Goal: Task Accomplishment & Management: Complete application form

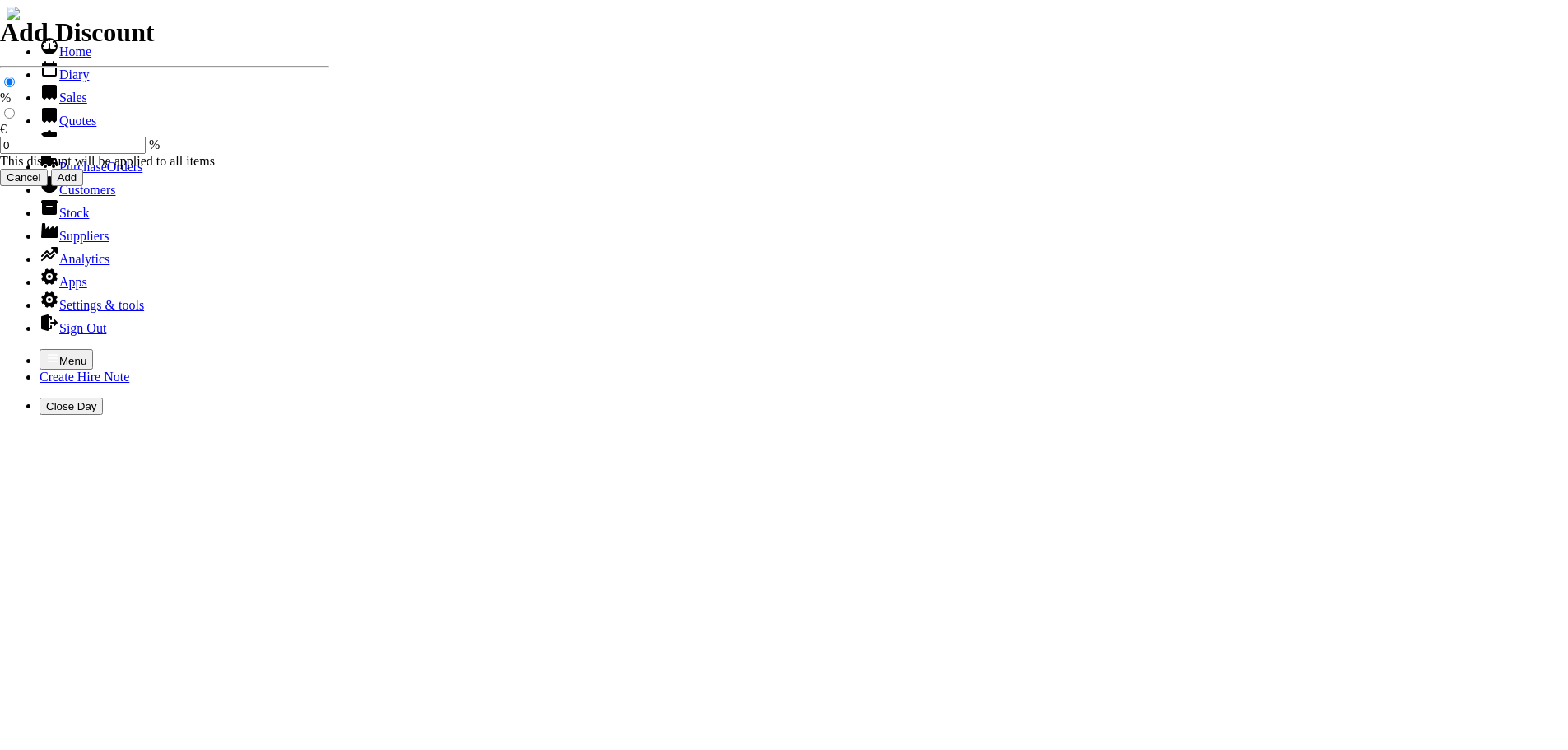
select select "HO"
click at [46, 352] on icon "button" at bounding box center [53, 358] width 14 height 14
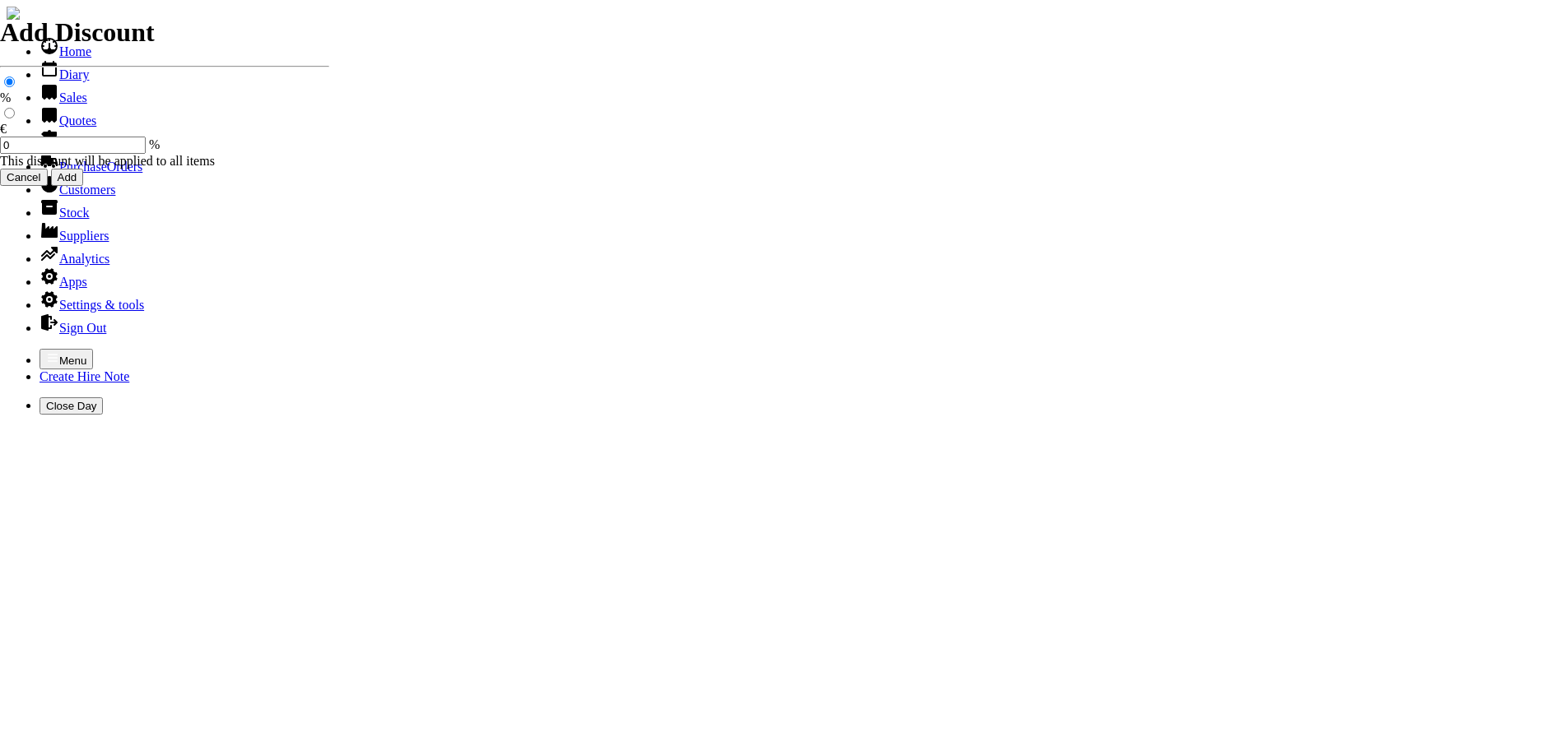
click at [48, 104] on link "Sales" at bounding box center [64, 97] width 47 height 14
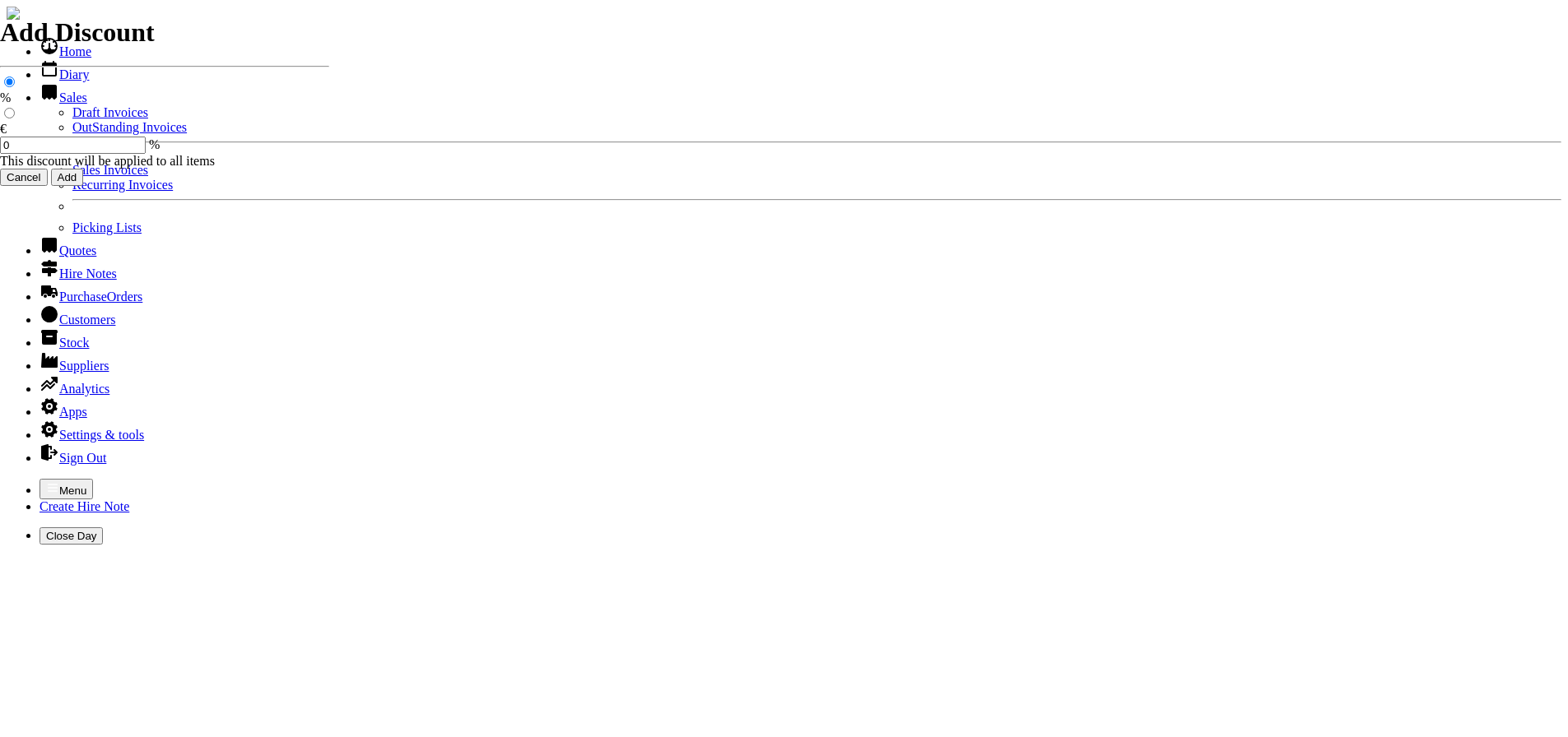
click at [72, 177] on link "Sales Invoices" at bounding box center [109, 169] width 75 height 14
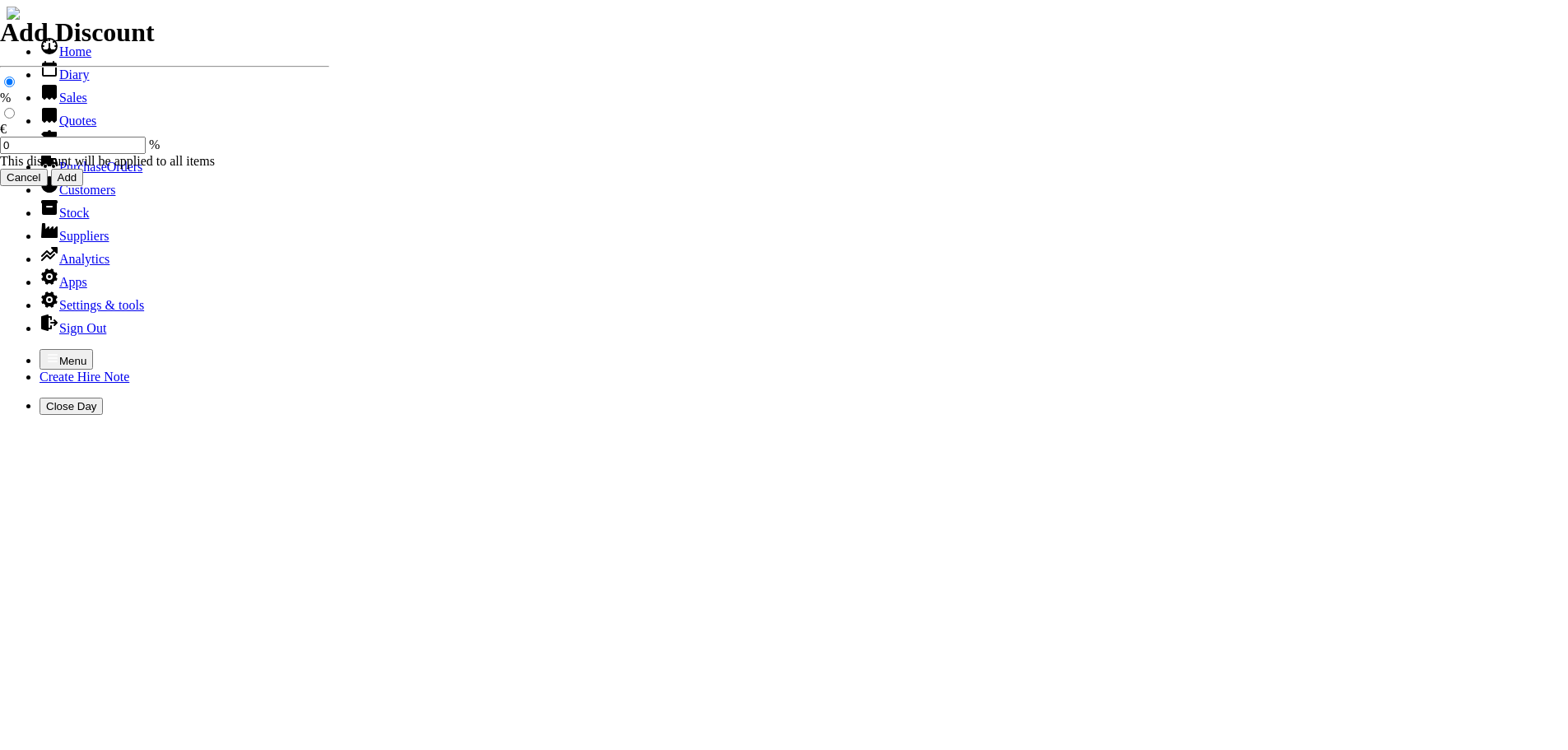
select select "HO"
type input "CURRAGH"
